Goal: Entertainment & Leisure: Consume media (video, audio)

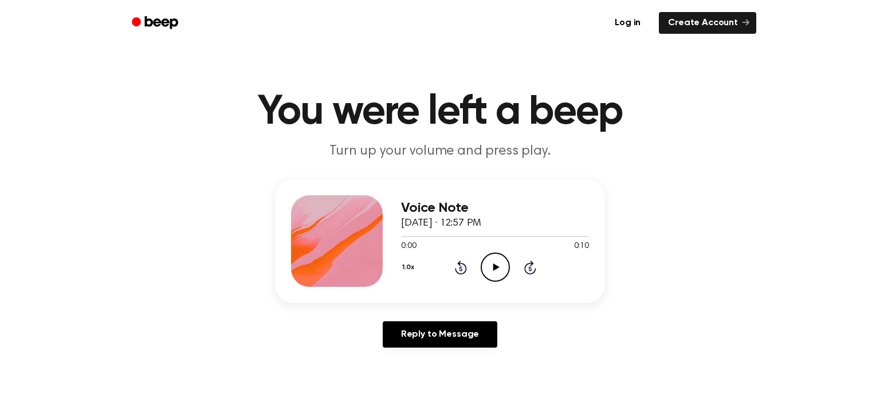
click at [495, 273] on icon "Play Audio" at bounding box center [495, 267] width 29 height 29
click at [505, 274] on icon "Play Audio" at bounding box center [495, 267] width 29 height 29
click at [498, 274] on icon "Play Audio" at bounding box center [495, 267] width 29 height 29
click at [484, 272] on icon "Play Audio" at bounding box center [495, 267] width 29 height 29
click at [492, 262] on icon "Play Audio" at bounding box center [495, 267] width 29 height 29
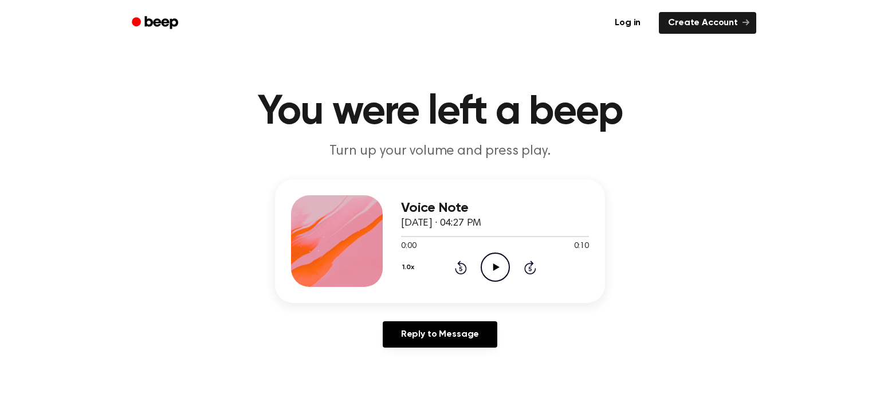
click at [492, 272] on icon "Play Audio" at bounding box center [495, 267] width 29 height 29
click at [499, 262] on icon "Play Audio" at bounding box center [495, 267] width 29 height 29
click at [489, 261] on icon "Play Audio" at bounding box center [495, 267] width 29 height 29
click at [502, 262] on icon "Play Audio" at bounding box center [495, 267] width 29 height 29
click at [503, 262] on icon "Pause Audio" at bounding box center [495, 267] width 29 height 29
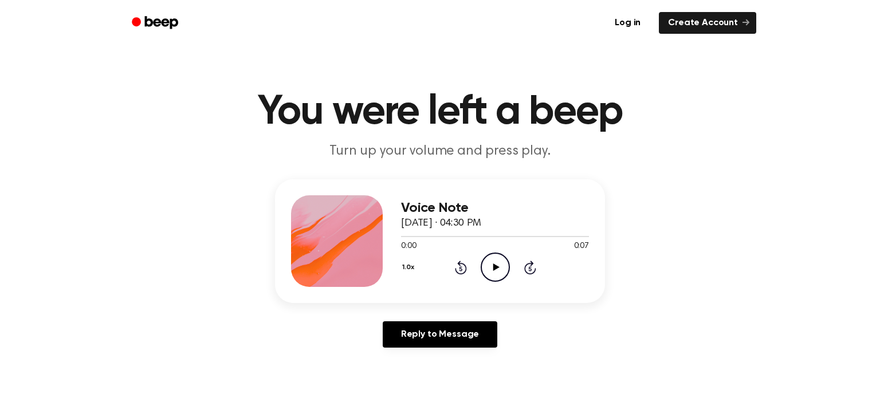
click at [475, 267] on div "1.0x Rewind 5 seconds Play Audio Skip 5 seconds" at bounding box center [495, 267] width 188 height 29
click at [485, 268] on icon "Play Audio" at bounding box center [495, 267] width 29 height 29
click at [489, 261] on icon "Pause Audio" at bounding box center [495, 267] width 29 height 29
click at [492, 267] on icon "Play Audio" at bounding box center [495, 267] width 29 height 29
click at [495, 266] on icon at bounding box center [496, 267] width 6 height 7
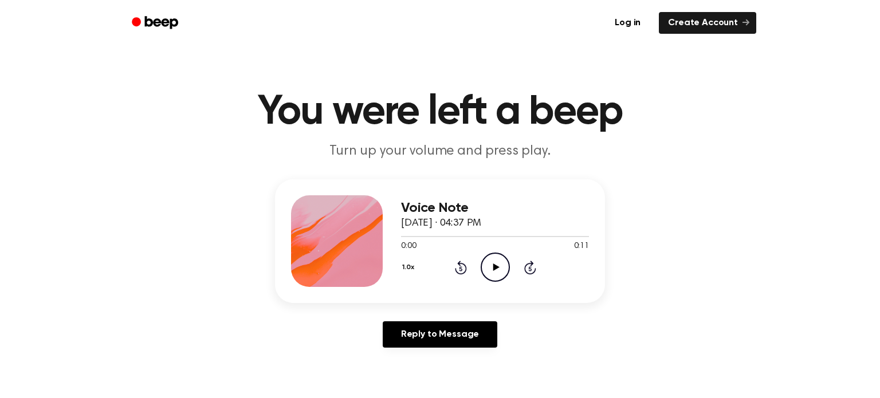
click at [494, 271] on icon "Play Audio" at bounding box center [495, 267] width 29 height 29
